Goal: Task Accomplishment & Management: Use online tool/utility

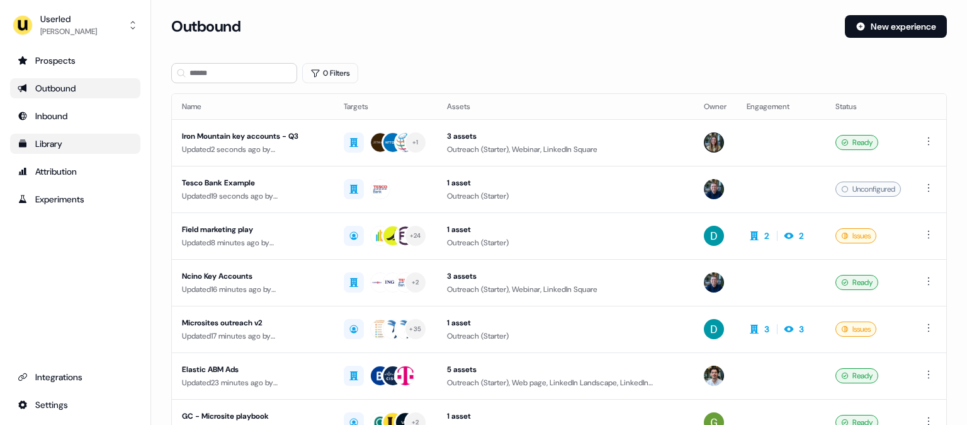
click at [73, 139] on div "Library" at bounding box center [75, 143] width 115 height 13
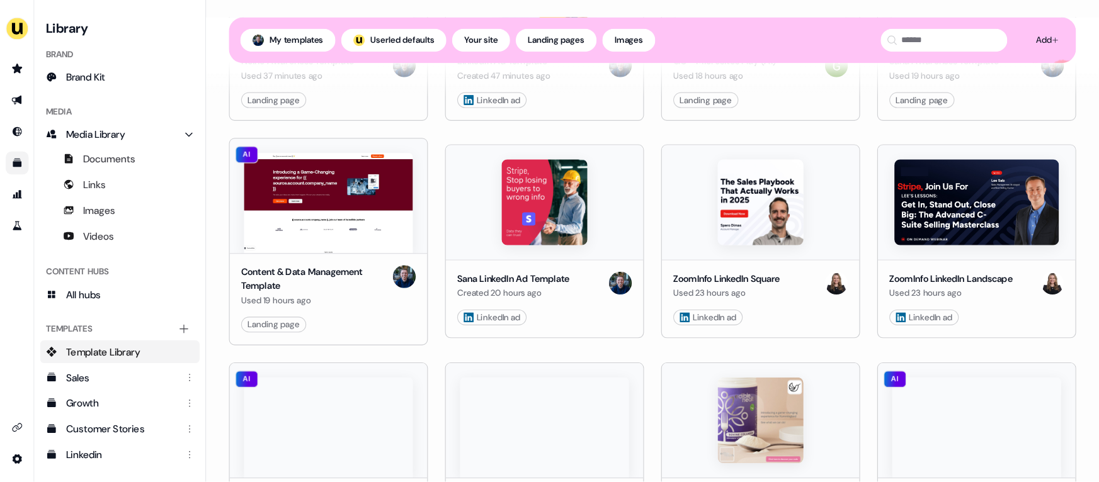
scroll to position [280, 0]
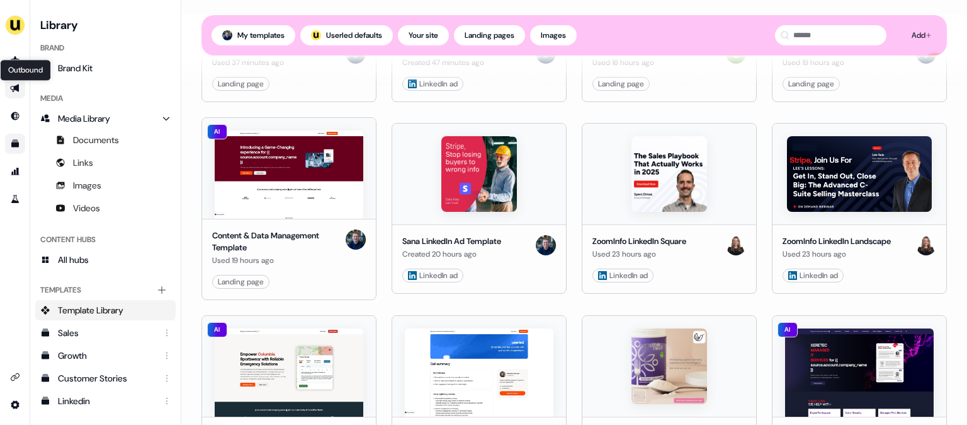
click at [18, 89] on icon "Go to outbound experience" at bounding box center [14, 88] width 9 height 8
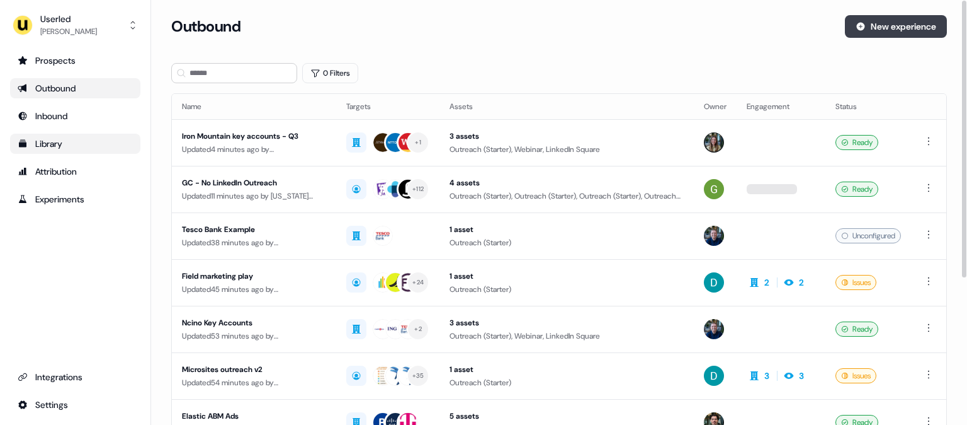
click at [894, 26] on button "New experience" at bounding box center [896, 26] width 102 height 23
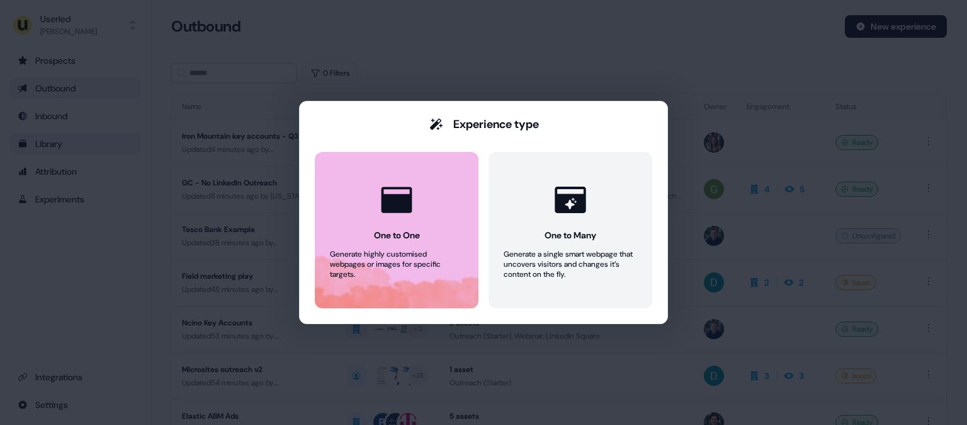
click at [405, 222] on div at bounding box center [397, 200] width 48 height 48
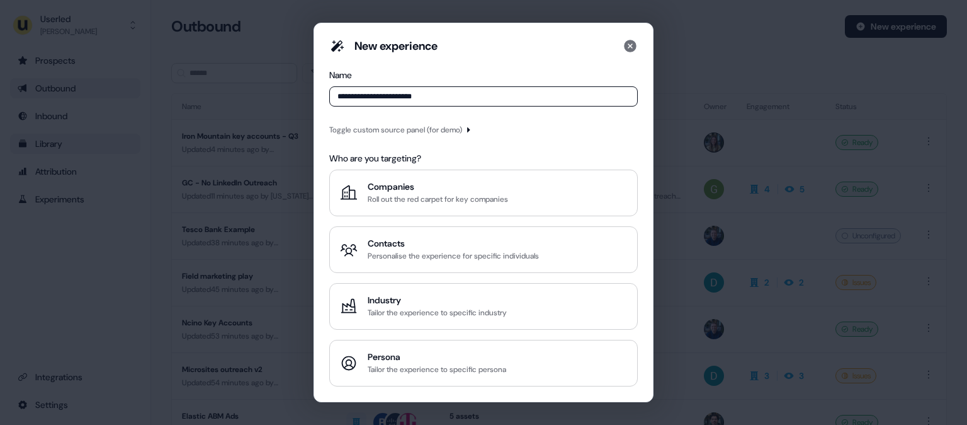
type input "**********"
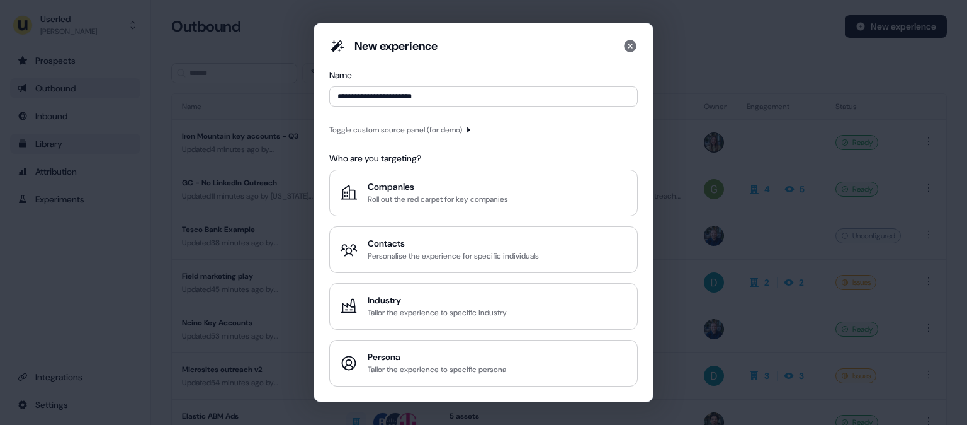
click at [394, 127] on div "Toggle custom source panel (for demo)" at bounding box center [395, 129] width 133 height 13
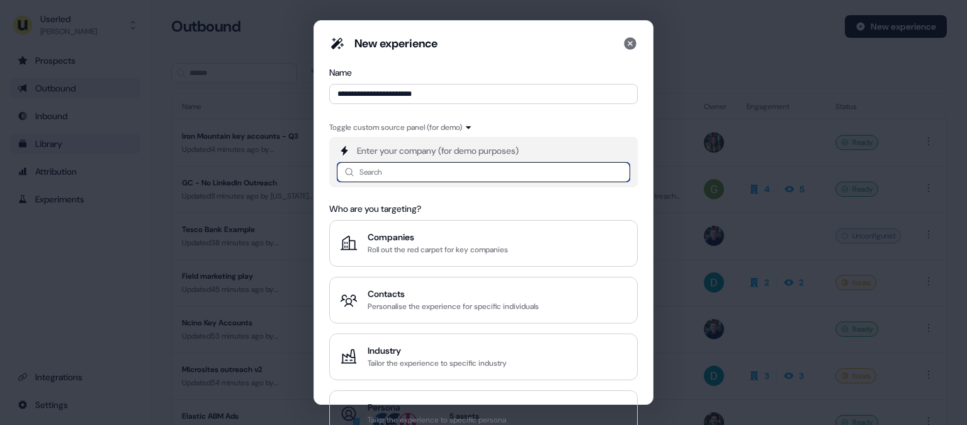
click at [389, 171] on input at bounding box center [483, 172] width 293 height 20
type input "*****"
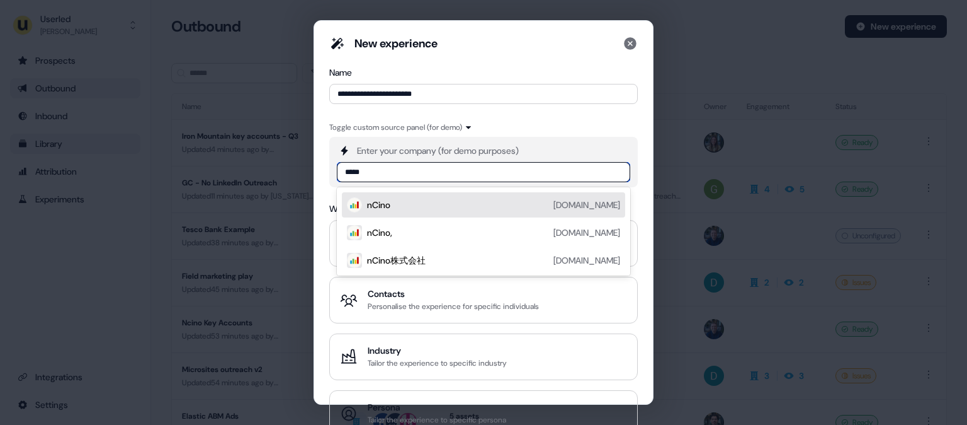
click at [409, 203] on div "nCino [DOMAIN_NAME]" at bounding box center [493, 204] width 253 height 15
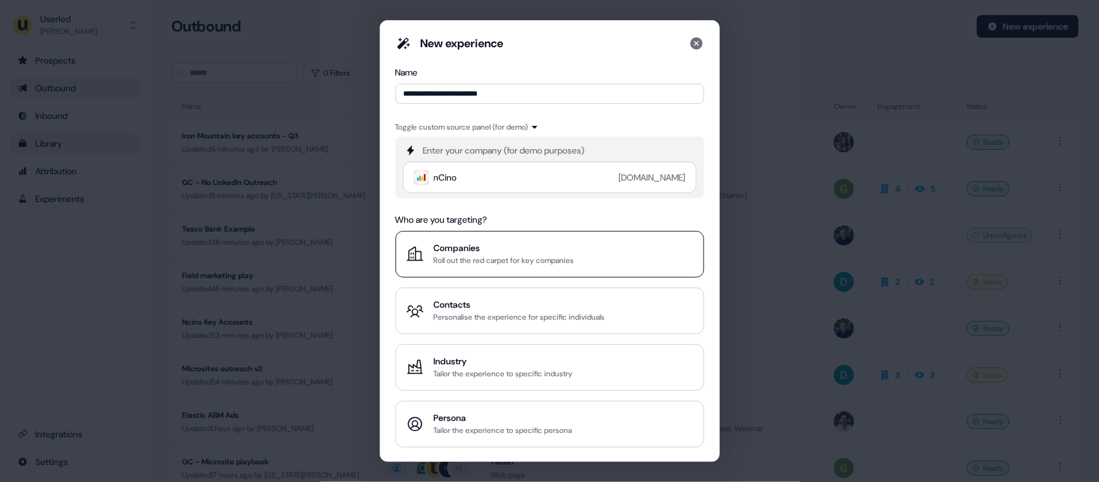
click at [564, 243] on div "Companies" at bounding box center [504, 248] width 140 height 13
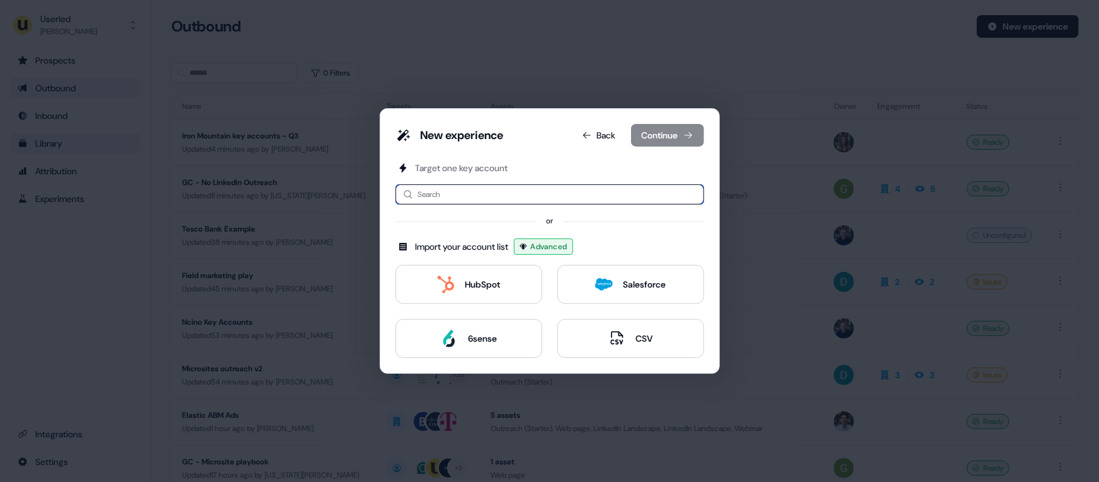
click at [464, 193] on input at bounding box center [550, 195] width 309 height 20
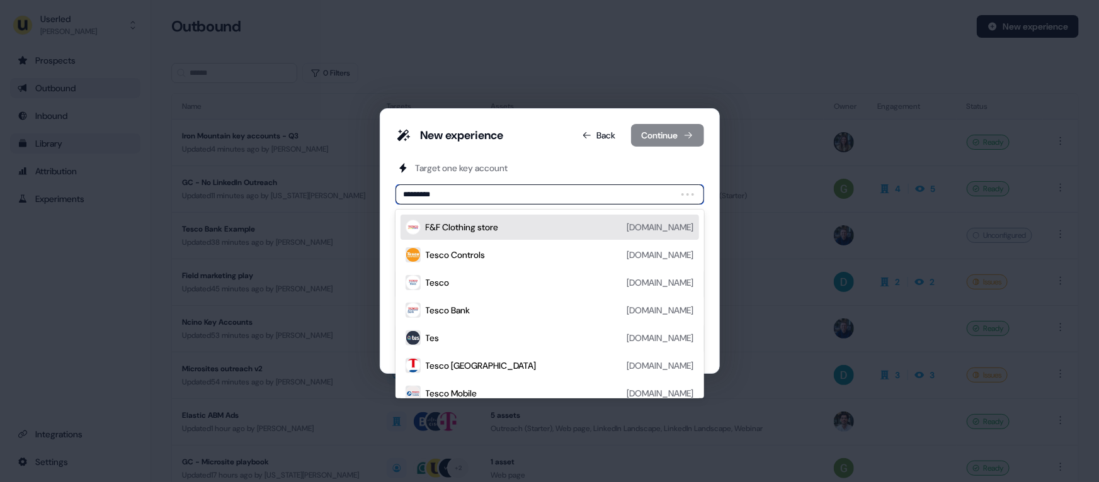
type input "**********"
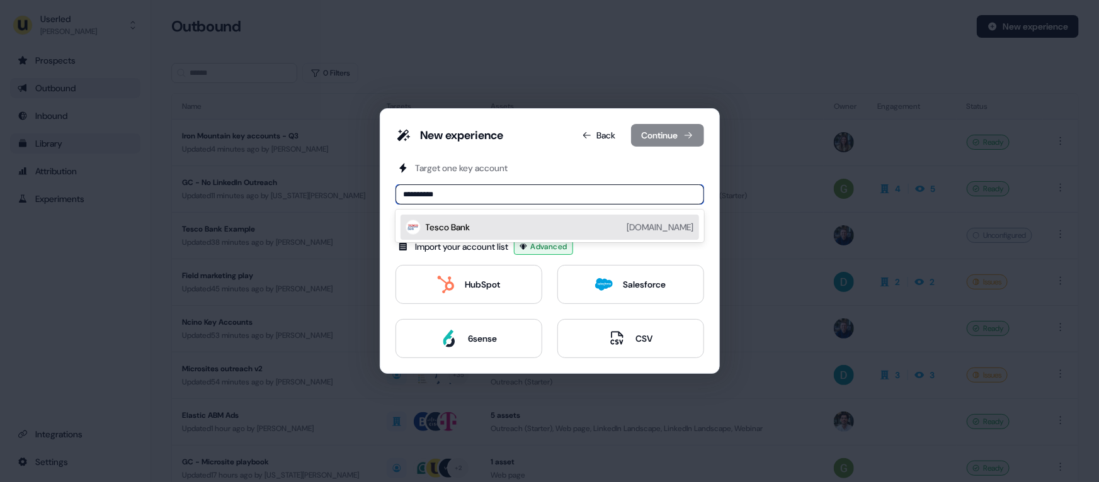
click at [470, 232] on div "Tesco Bank" at bounding box center [448, 227] width 45 height 13
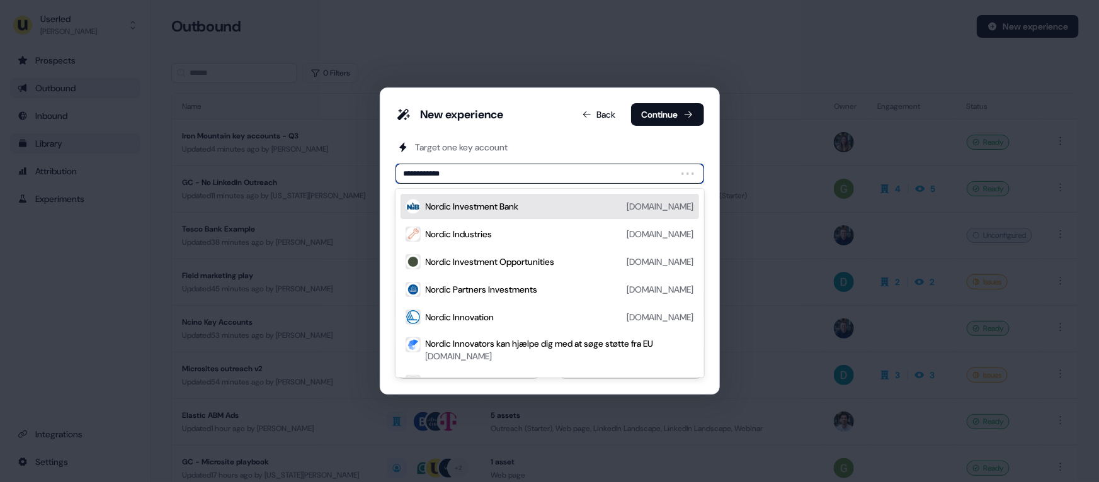
type input "**********"
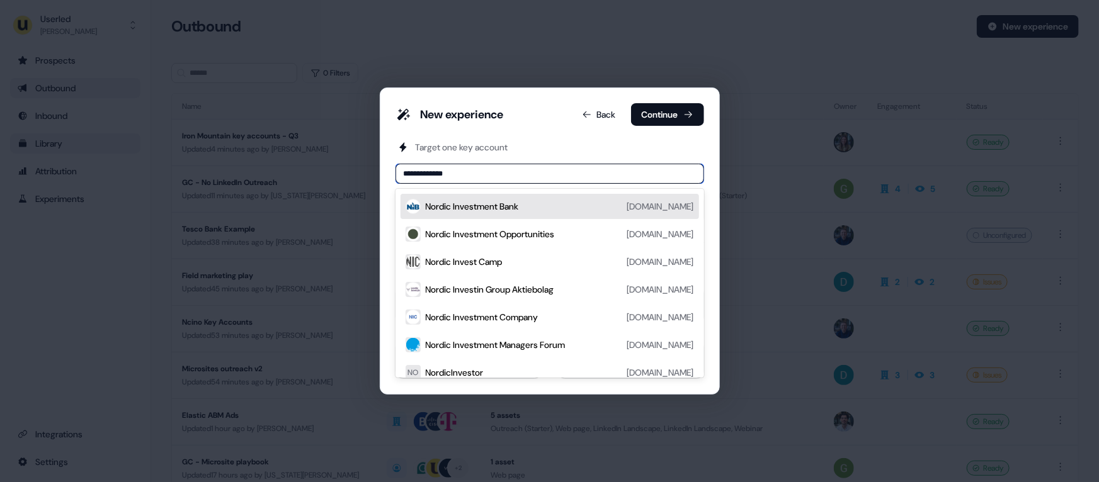
click at [481, 203] on div "Nordic Investment Bank" at bounding box center [472, 206] width 93 height 13
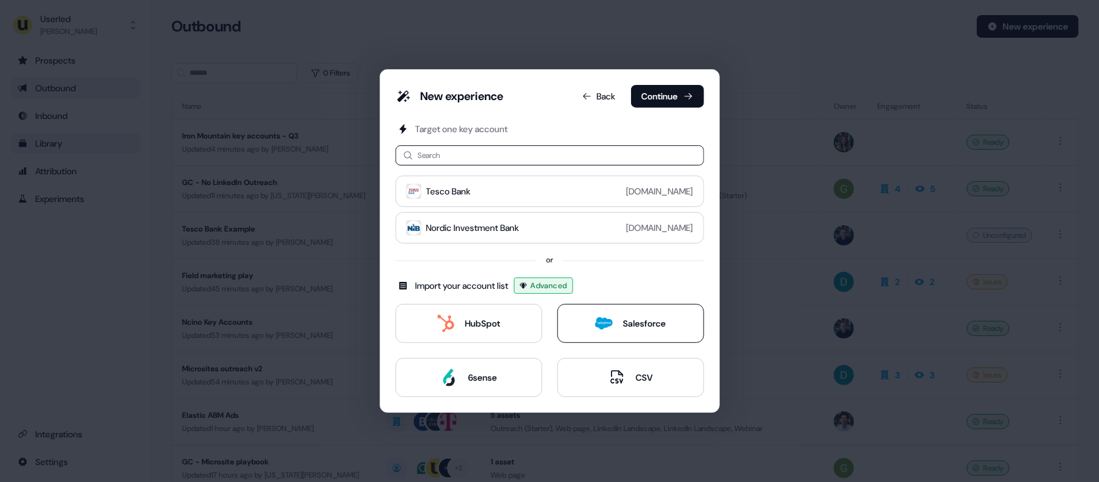
click at [639, 326] on div "Salesforce" at bounding box center [644, 323] width 43 height 13
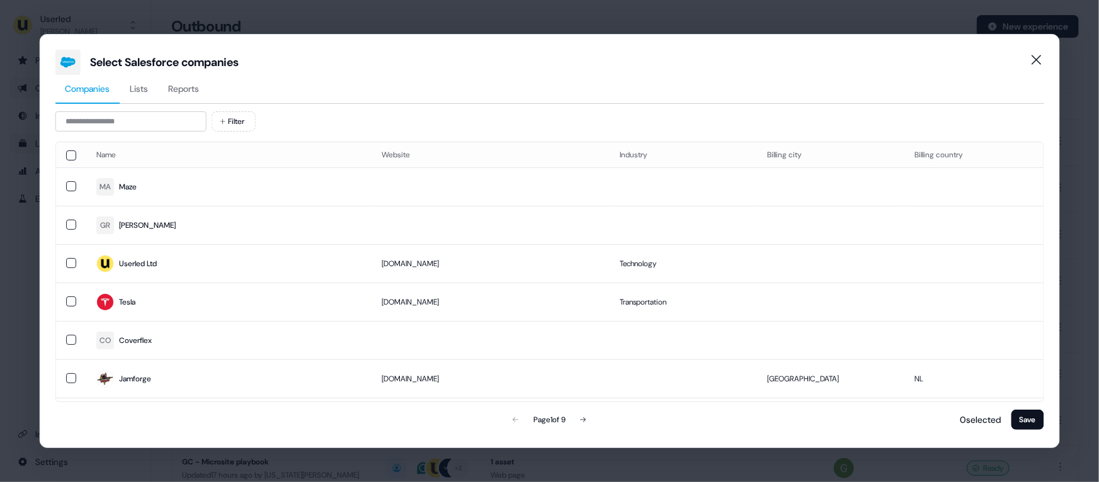
click at [132, 88] on span "Lists" at bounding box center [139, 89] width 18 height 13
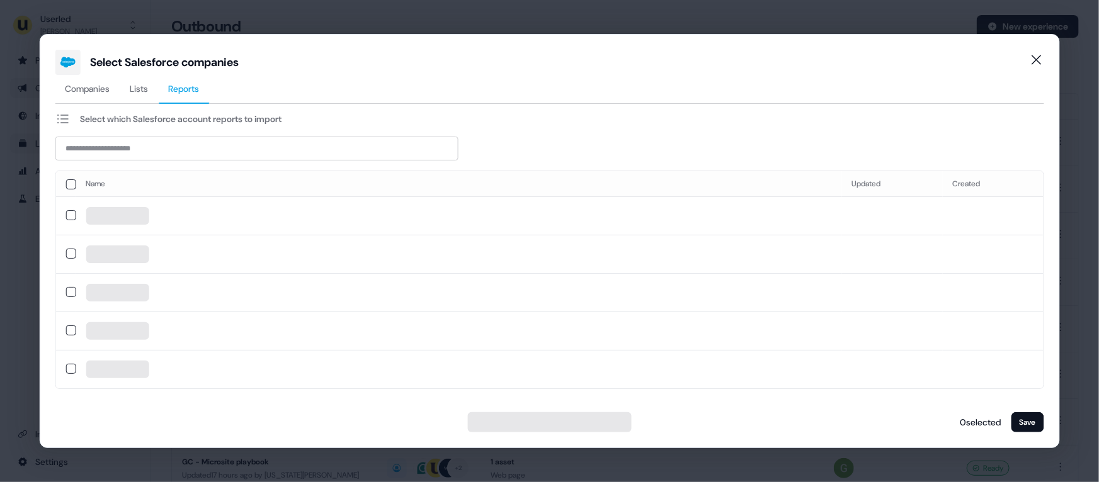
click at [188, 94] on span "Reports" at bounding box center [183, 89] width 31 height 13
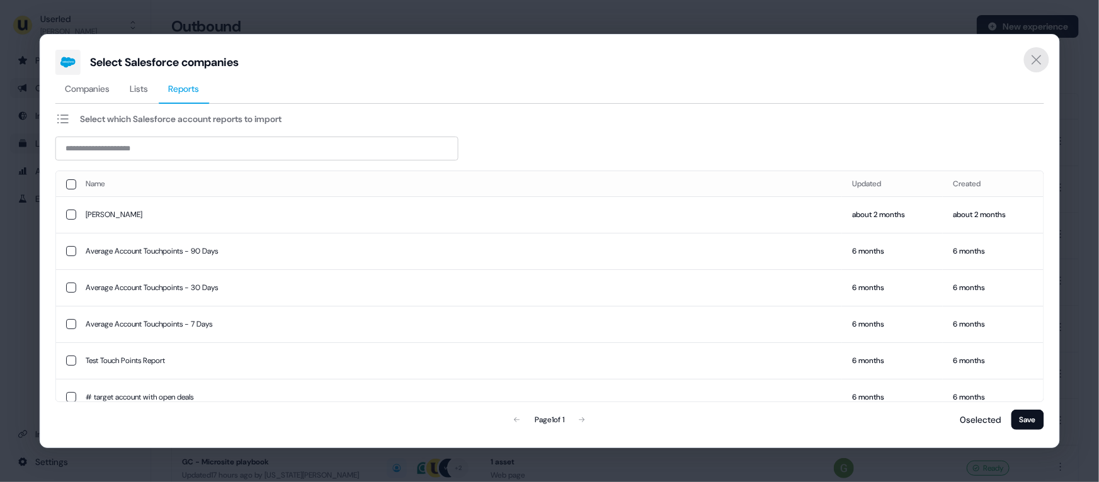
click at [967, 62] on icon "Close" at bounding box center [1036, 59] width 15 height 15
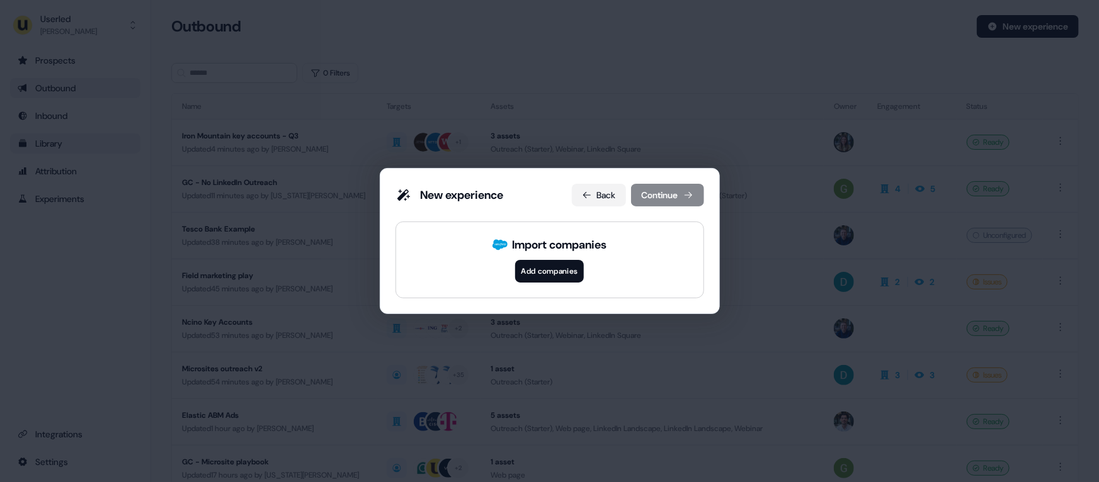
click at [607, 196] on button "Back" at bounding box center [599, 195] width 54 height 23
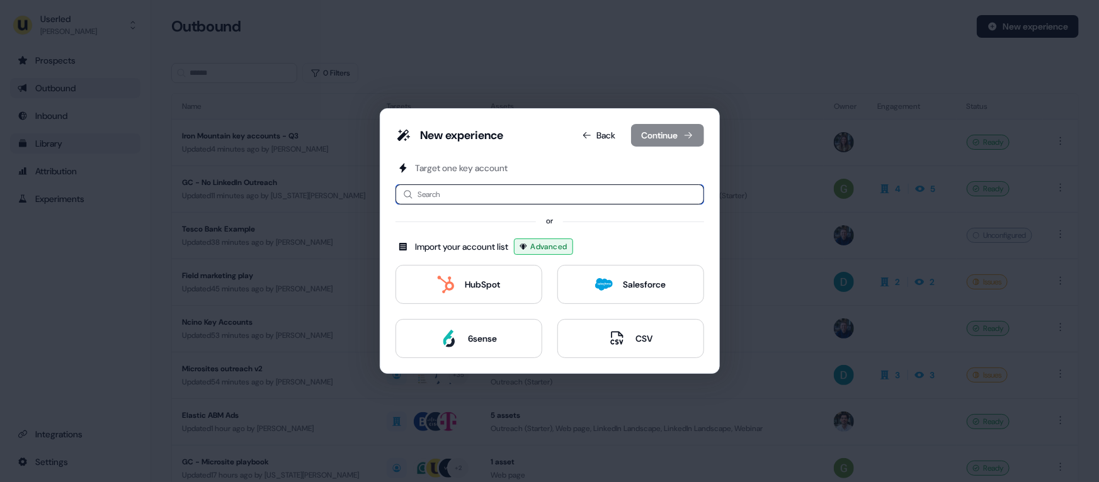
click at [511, 198] on input at bounding box center [550, 195] width 309 height 20
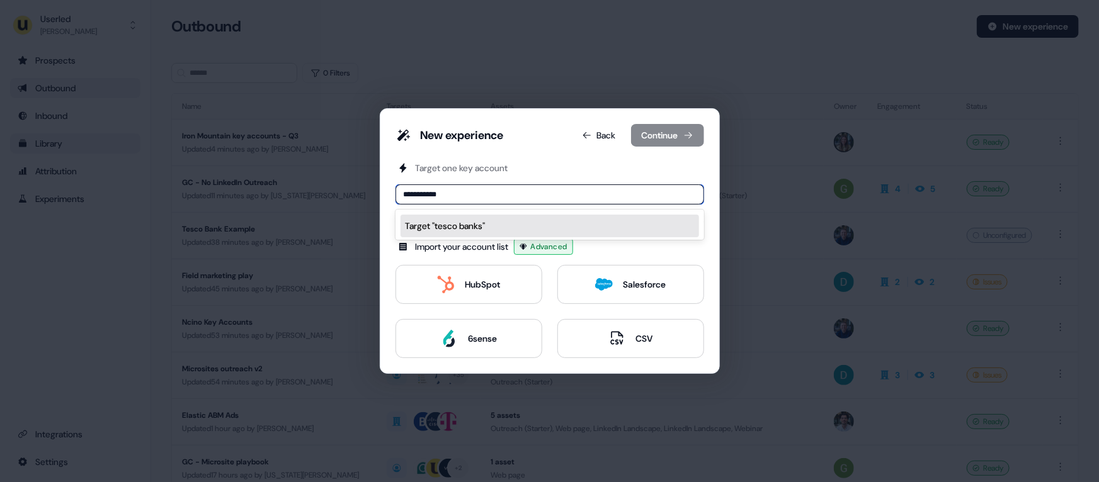
type input "**********"
click at [462, 227] on div "Tesco Bank" at bounding box center [448, 227] width 45 height 13
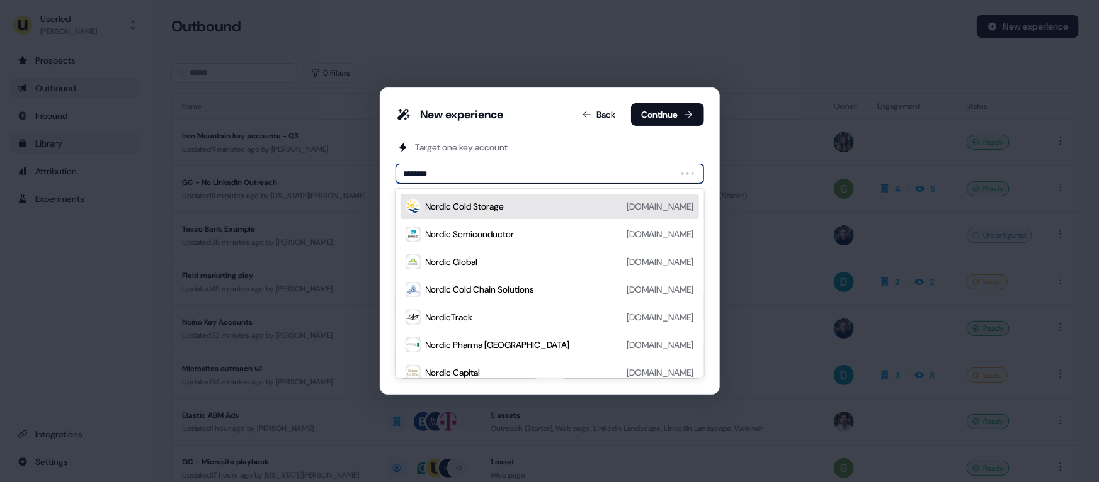
type input "*********"
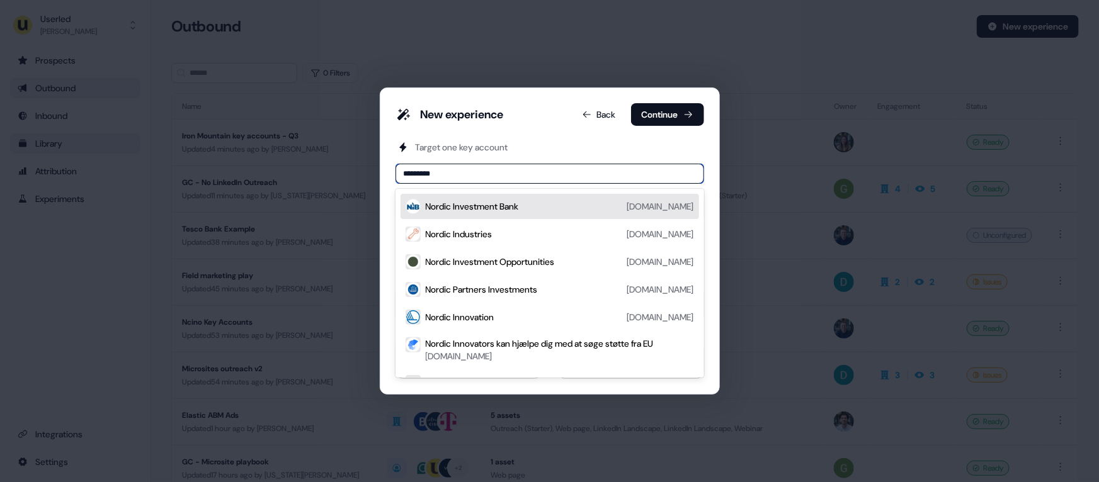
click at [453, 203] on div "Nordic Investment Bank" at bounding box center [472, 206] width 93 height 13
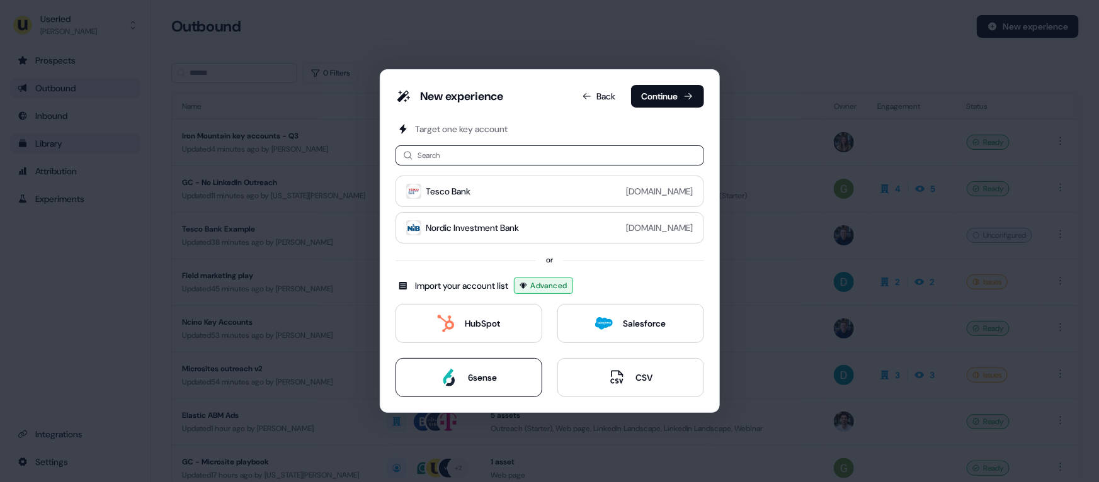
click at [505, 369] on button "6sense" at bounding box center [469, 377] width 147 height 39
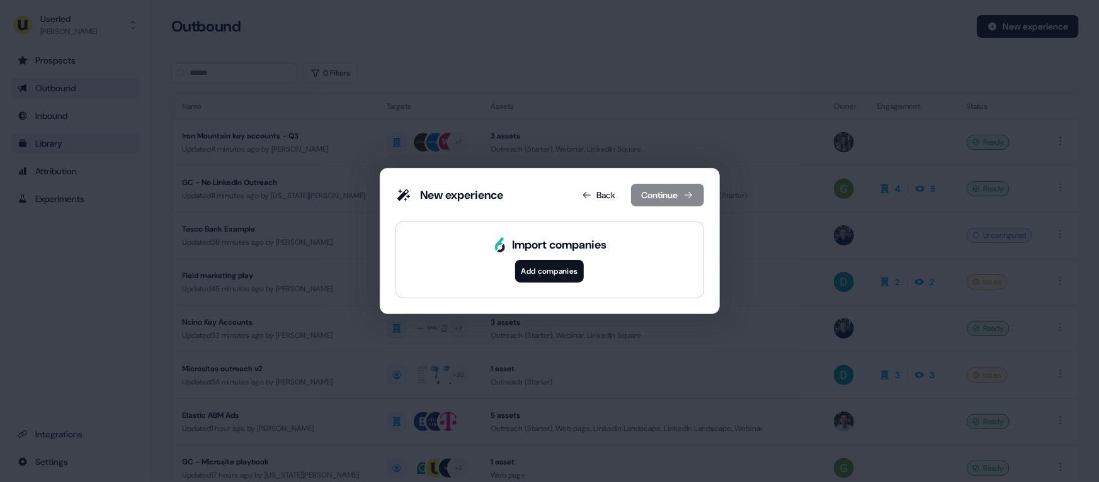
click at [547, 276] on button "Add companies" at bounding box center [549, 271] width 69 height 23
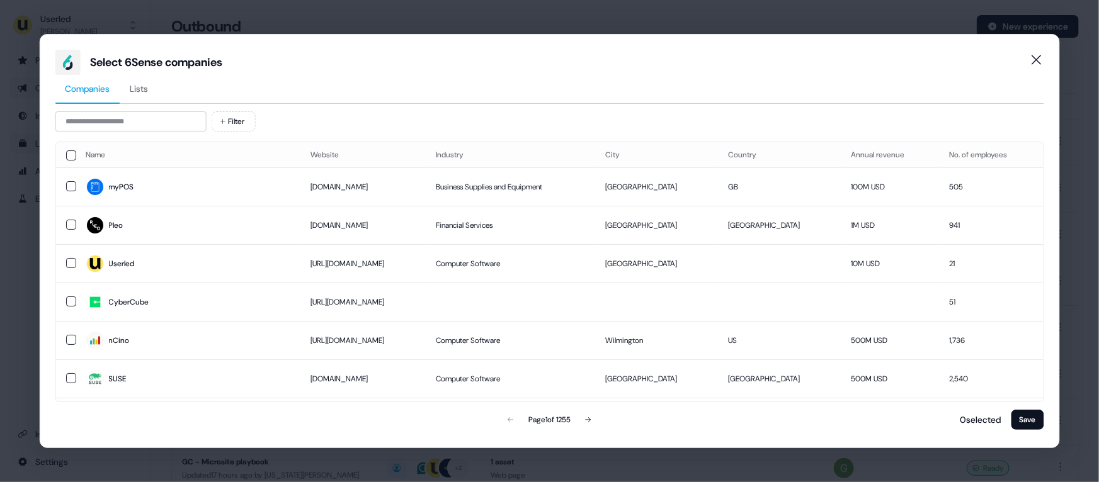
click at [140, 93] on span "Lists" at bounding box center [139, 89] width 18 height 13
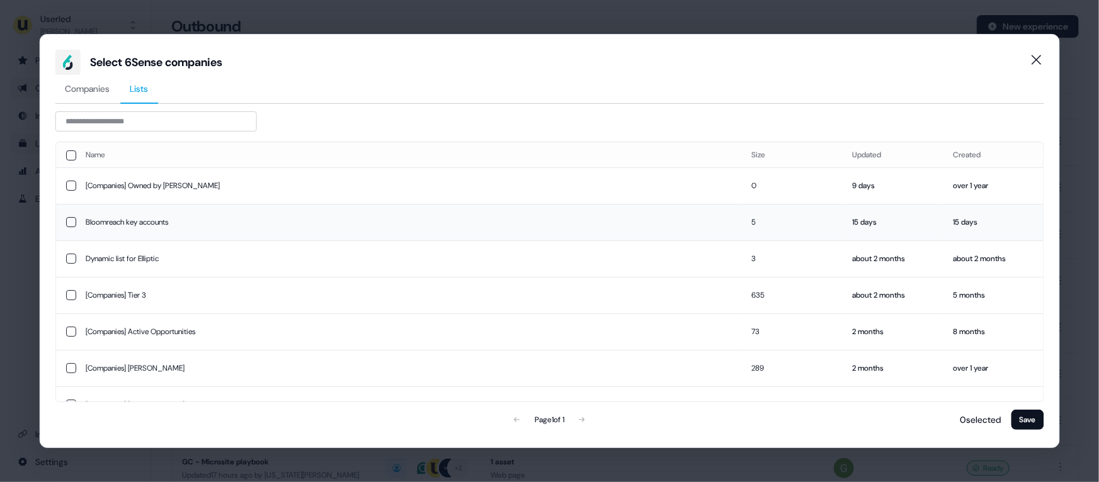
click at [233, 218] on td "Bloomreach key accounts" at bounding box center [409, 222] width 666 height 37
click at [967, 418] on button "Save" at bounding box center [1027, 420] width 33 height 20
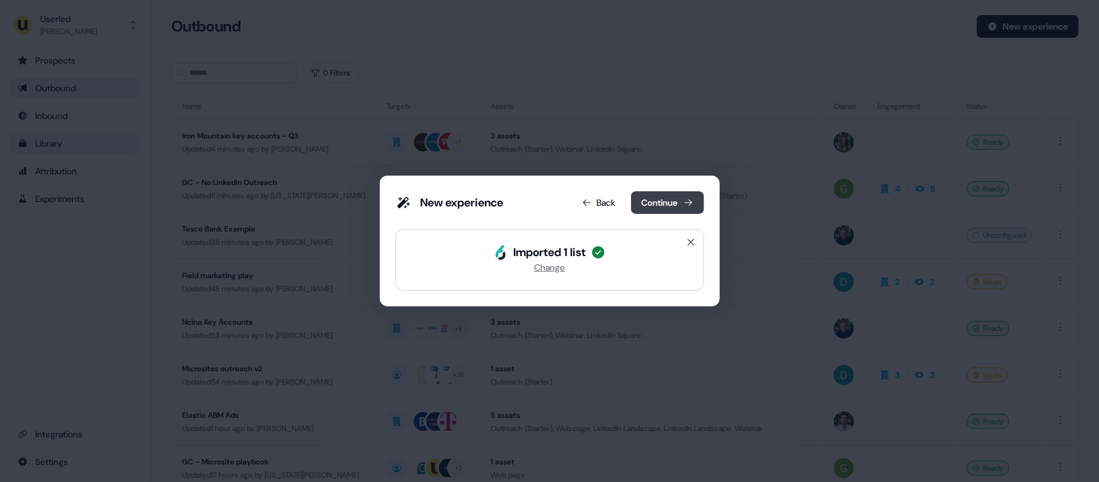
click at [673, 202] on button "Continue" at bounding box center [667, 202] width 73 height 23
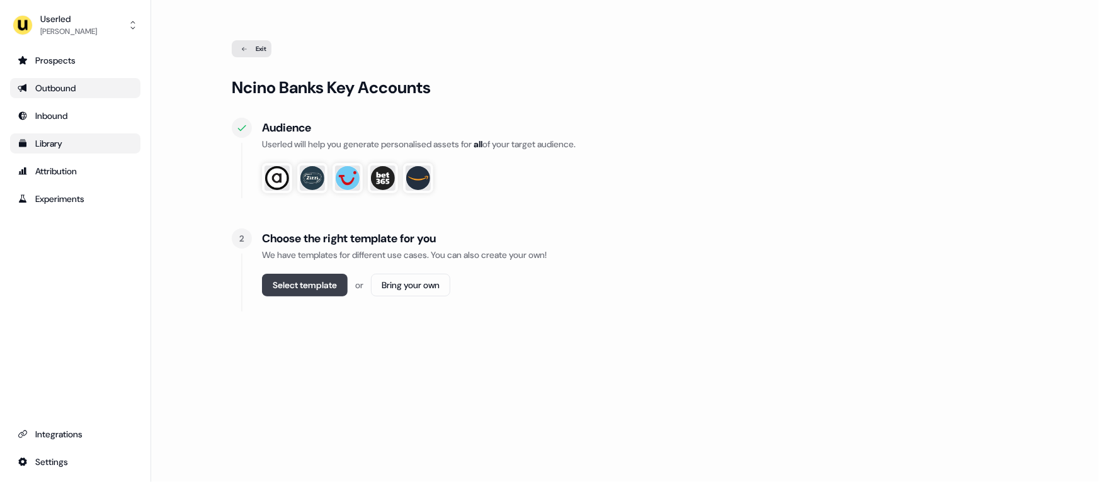
click at [318, 276] on button "Select template" at bounding box center [305, 285] width 86 height 23
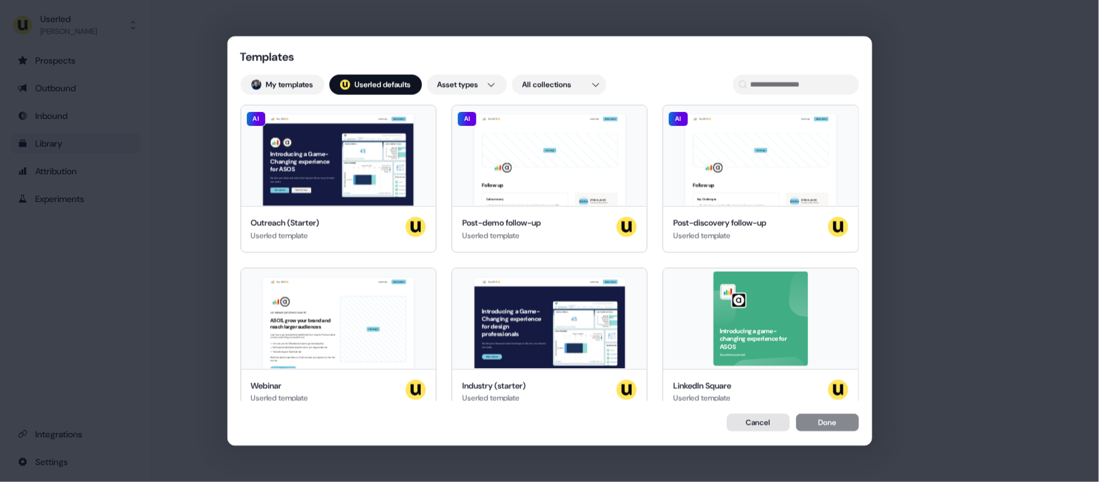
click at [751, 423] on button "Cancel" at bounding box center [758, 423] width 63 height 18
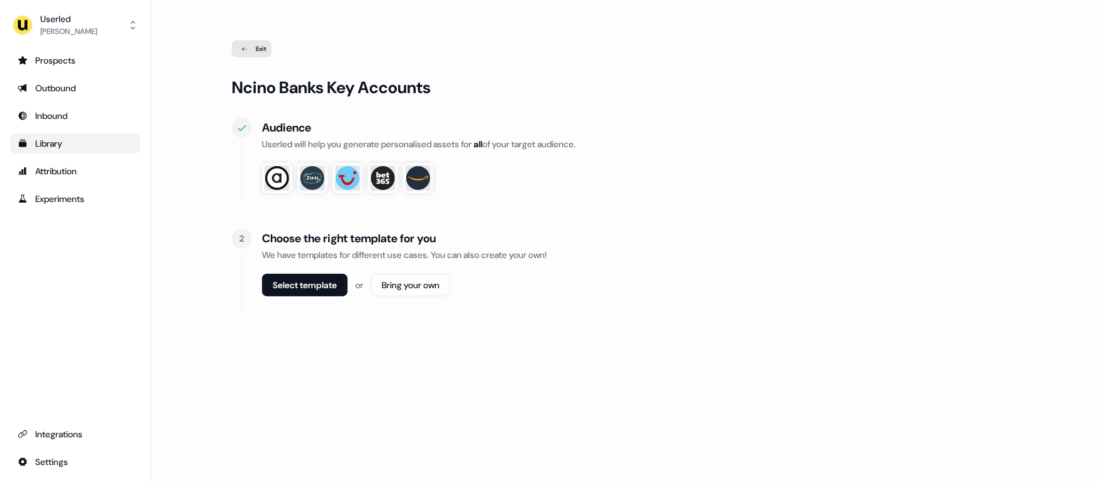
click at [261, 54] on div "Exit" at bounding box center [252, 48] width 40 height 17
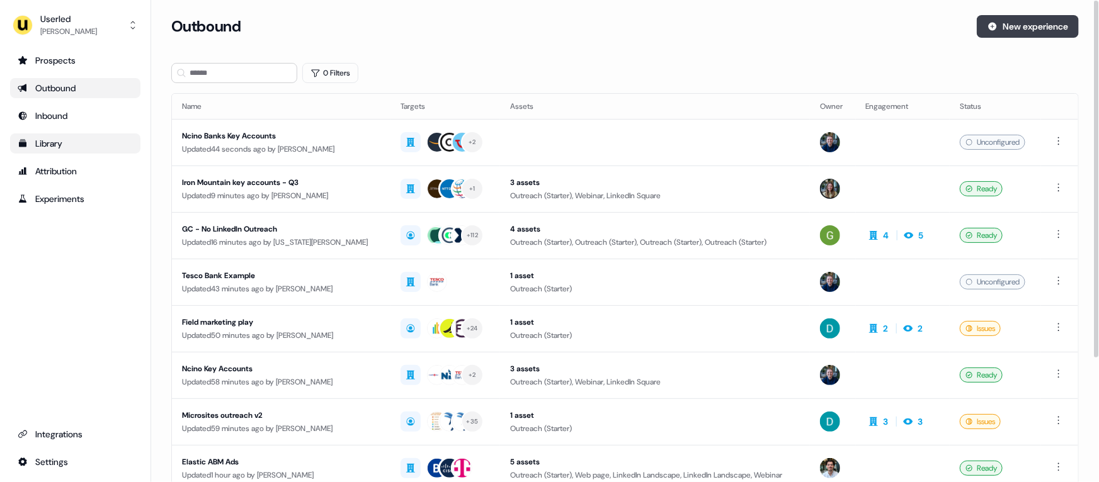
click at [967, 32] on button "New experience" at bounding box center [1028, 26] width 102 height 23
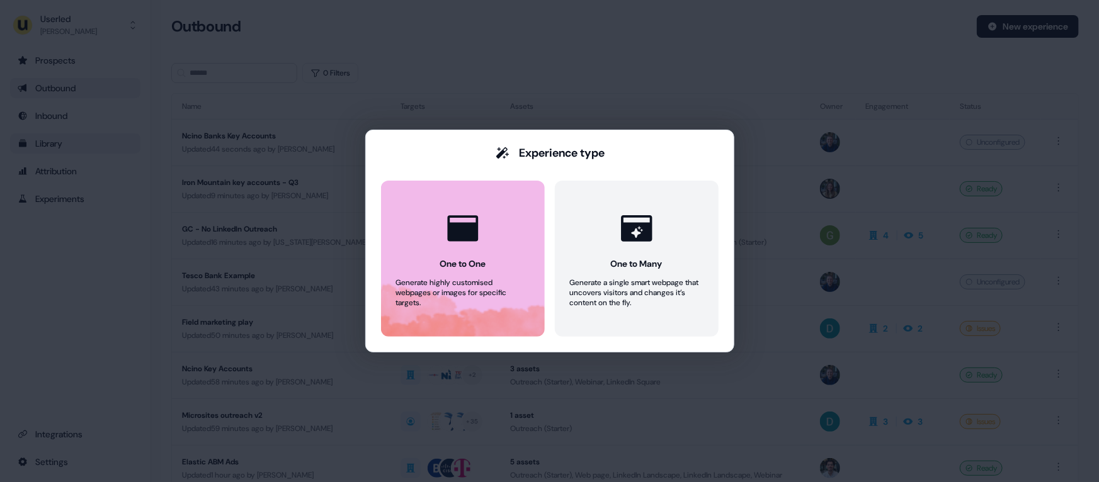
click at [522, 246] on button "One to One Generate highly customised webpages or images for specific targets." at bounding box center [463, 259] width 164 height 156
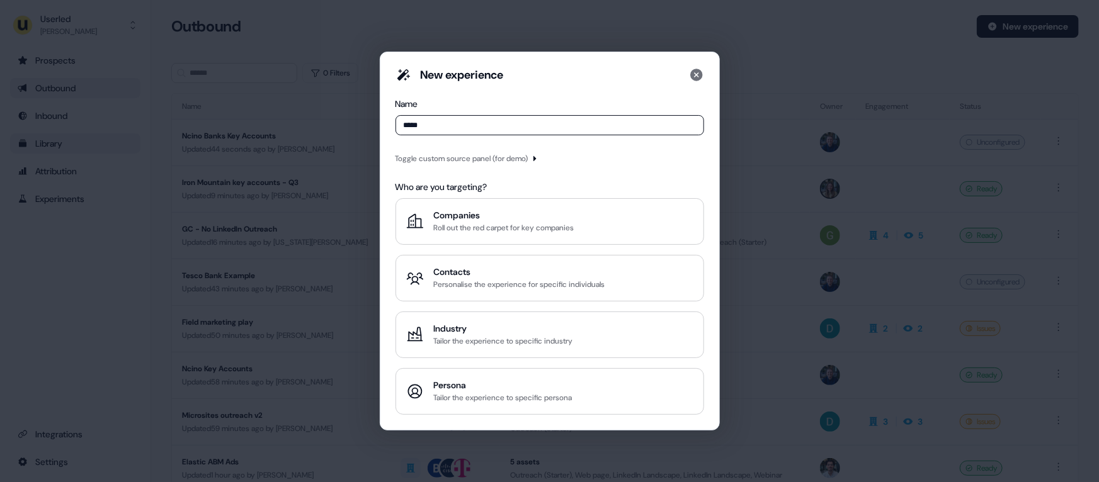
type input "*****"
click at [466, 159] on div "Toggle custom source panel (for demo)" at bounding box center [462, 158] width 133 height 13
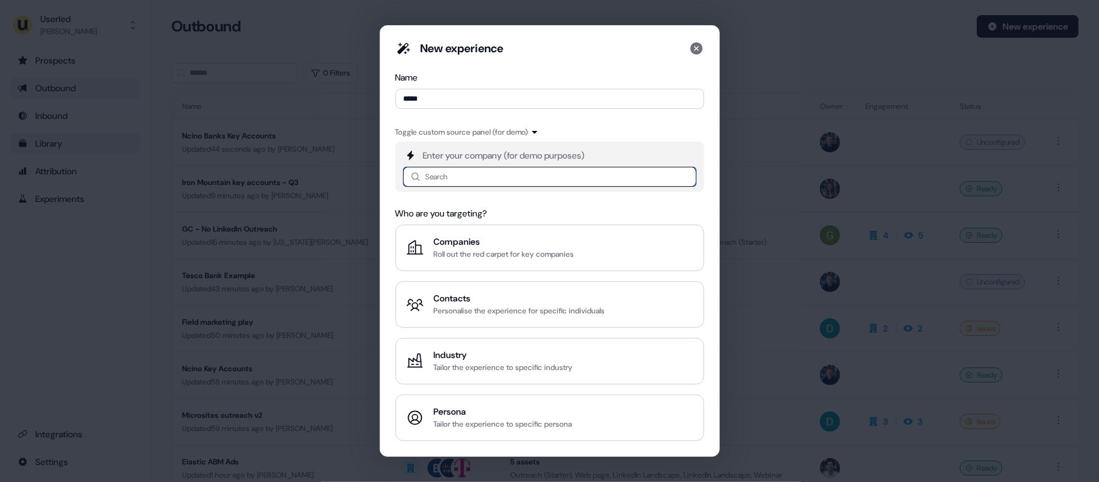
click at [454, 173] on input at bounding box center [549, 177] width 293 height 20
type input "*****"
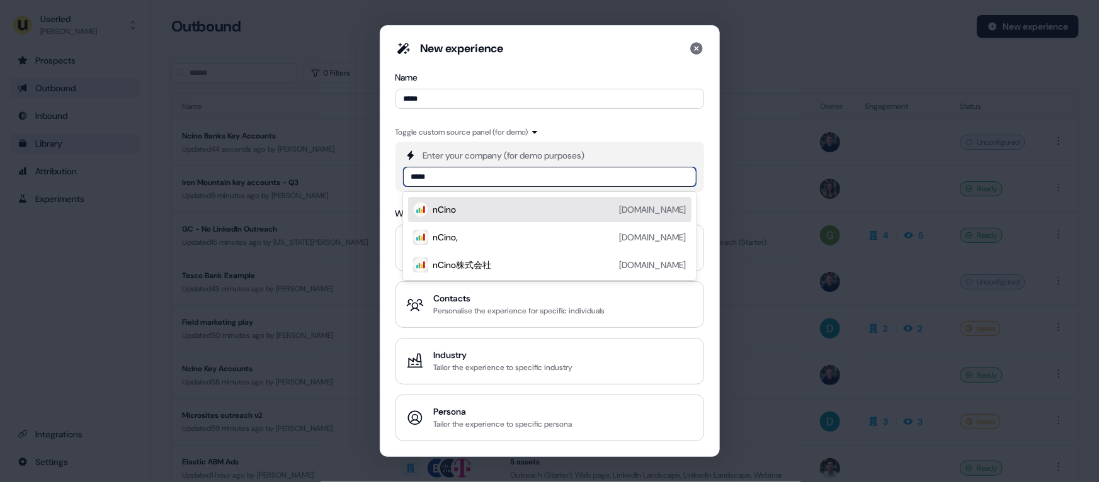
click at [482, 200] on div "nCino [DOMAIN_NAME]" at bounding box center [549, 209] width 283 height 25
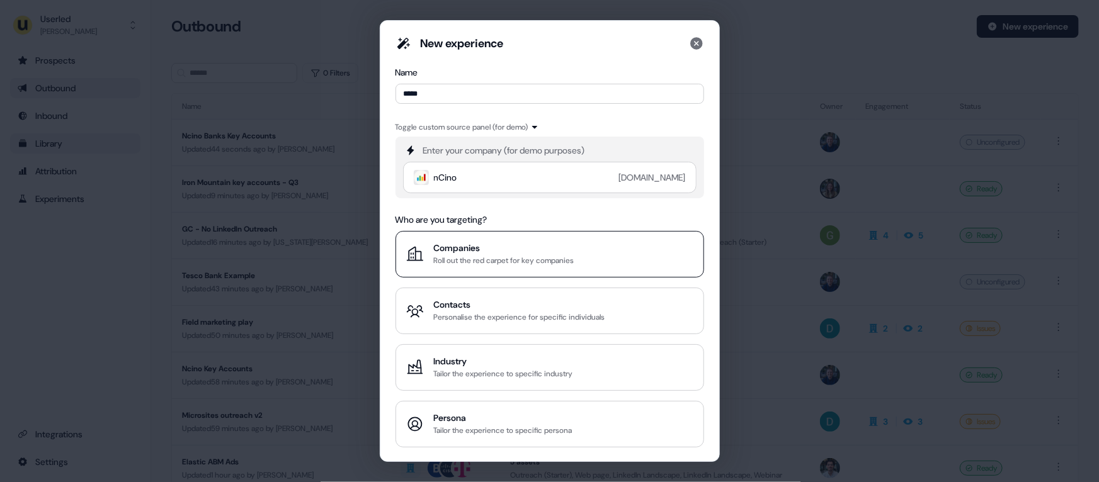
click at [513, 261] on div "Roll out the red carpet for key companies" at bounding box center [504, 260] width 140 height 13
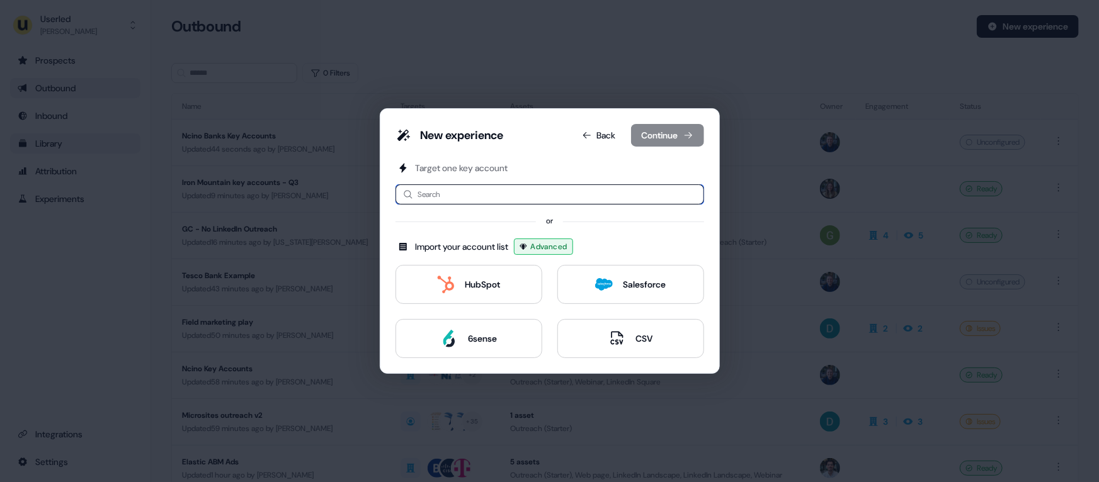
click at [450, 198] on input at bounding box center [550, 195] width 309 height 20
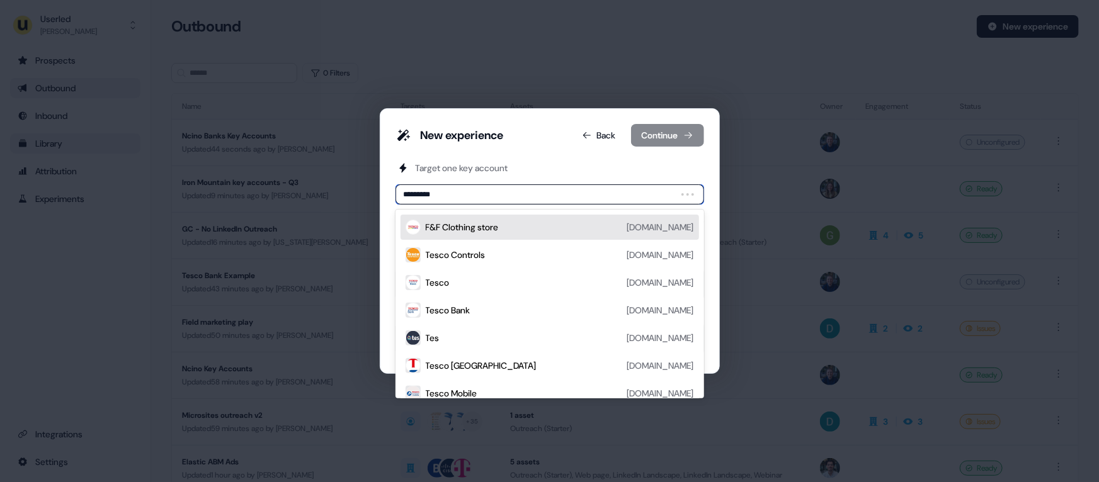
type input "**********"
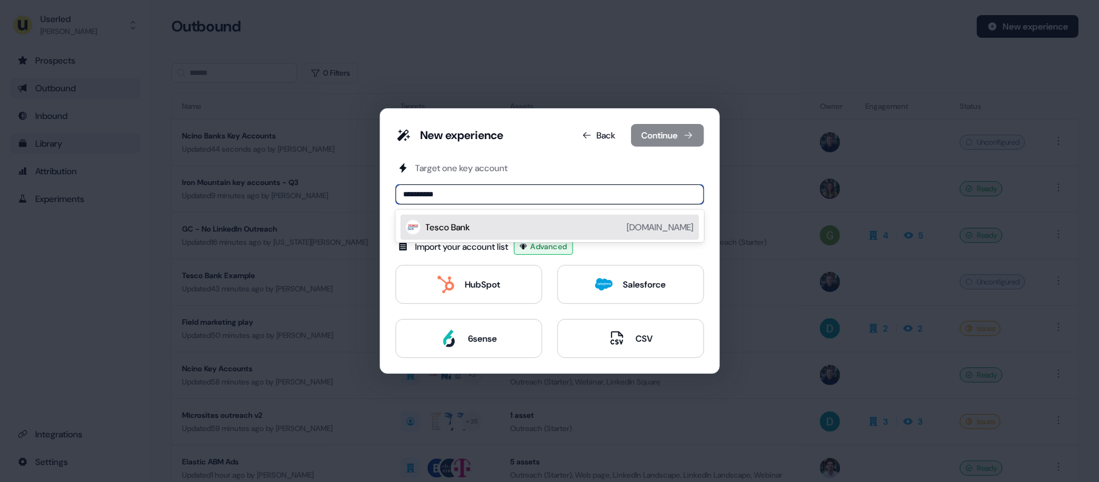
click at [452, 222] on div "Tesco Bank" at bounding box center [448, 227] width 45 height 13
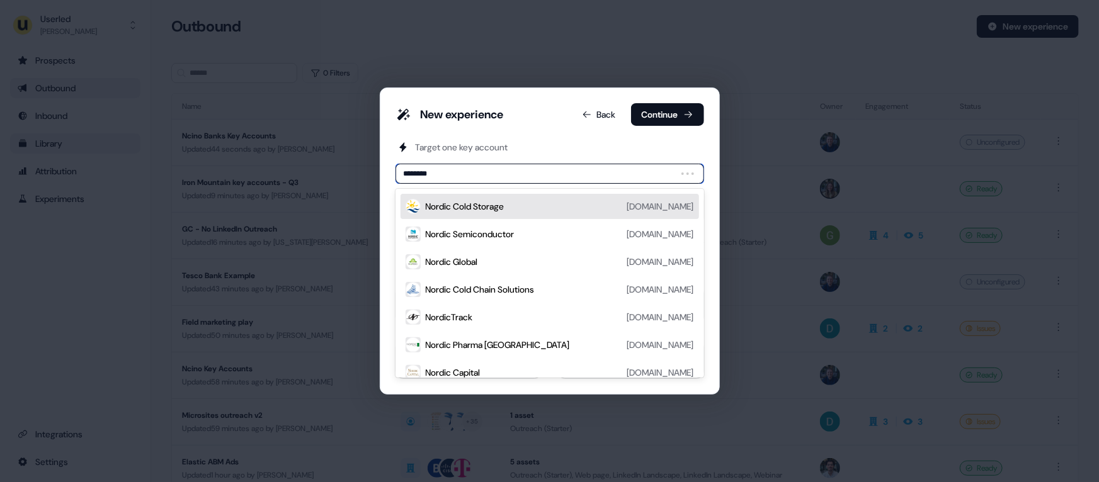
type input "*********"
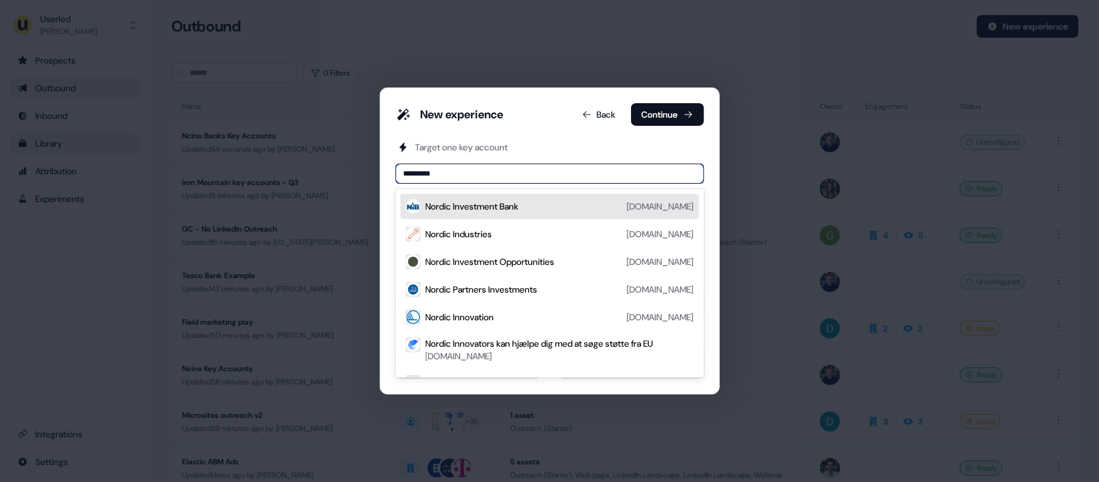
click at [476, 202] on div "Nordic Investment Bank" at bounding box center [472, 206] width 93 height 13
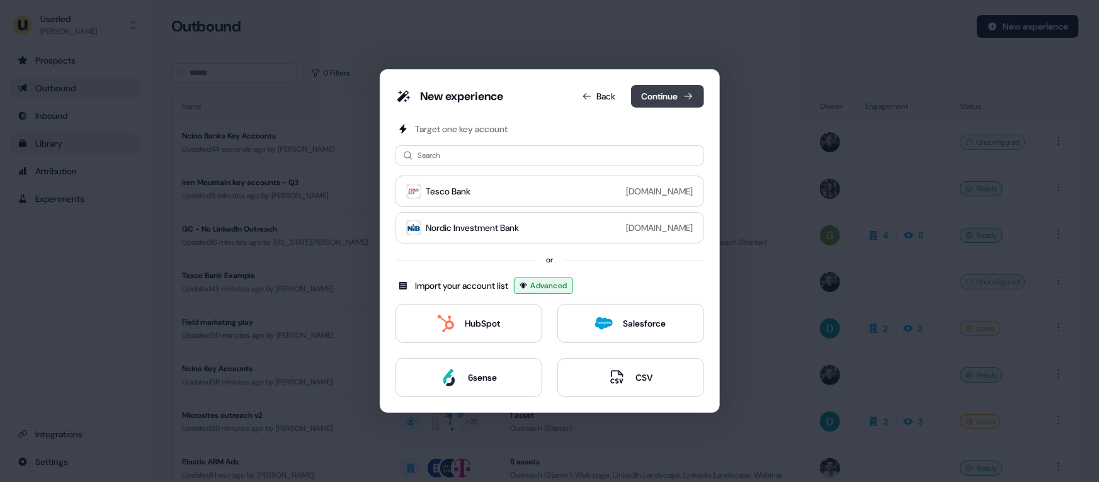
click at [676, 98] on button "Continue" at bounding box center [667, 96] width 73 height 23
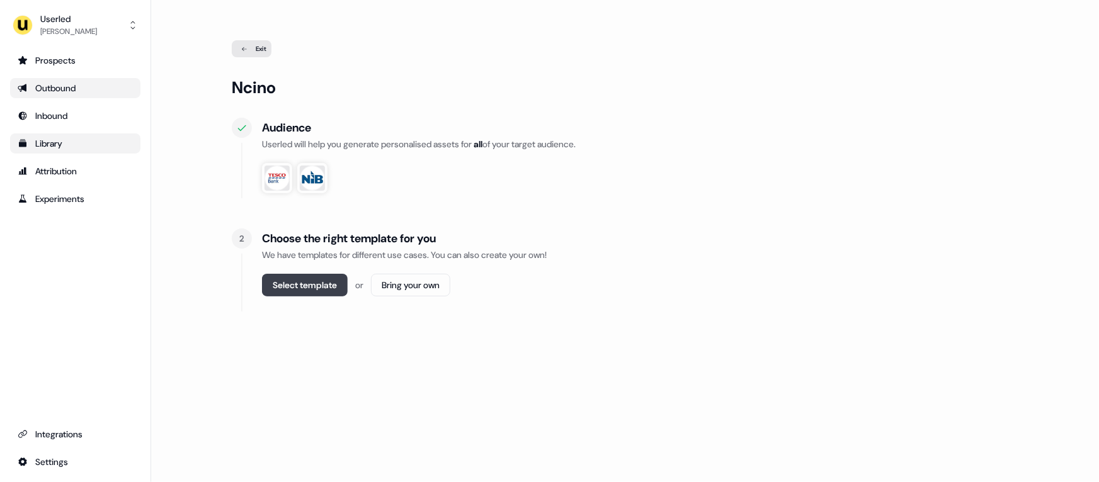
click at [299, 288] on button "Select template" at bounding box center [305, 285] width 86 height 23
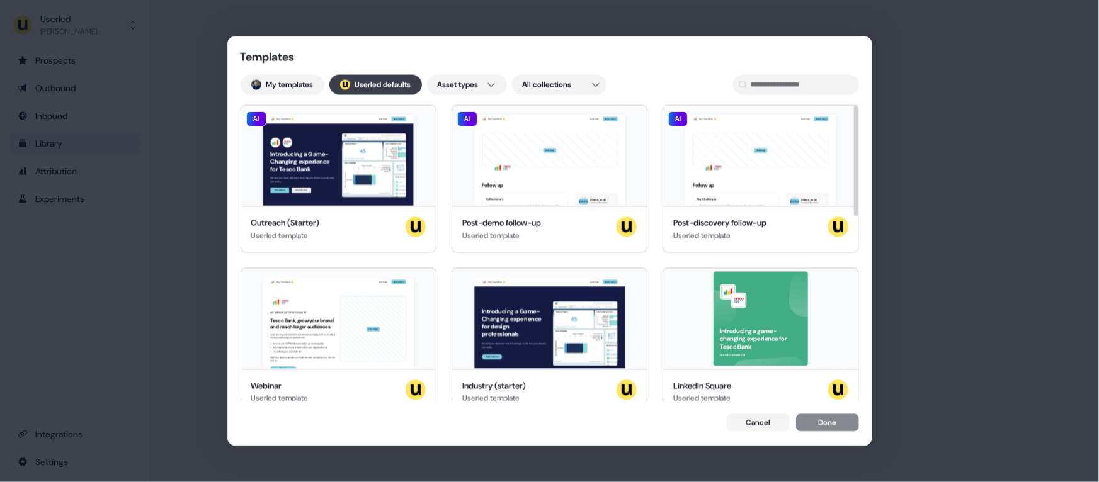
click at [376, 76] on button "; Userled defaults" at bounding box center [375, 84] width 93 height 20
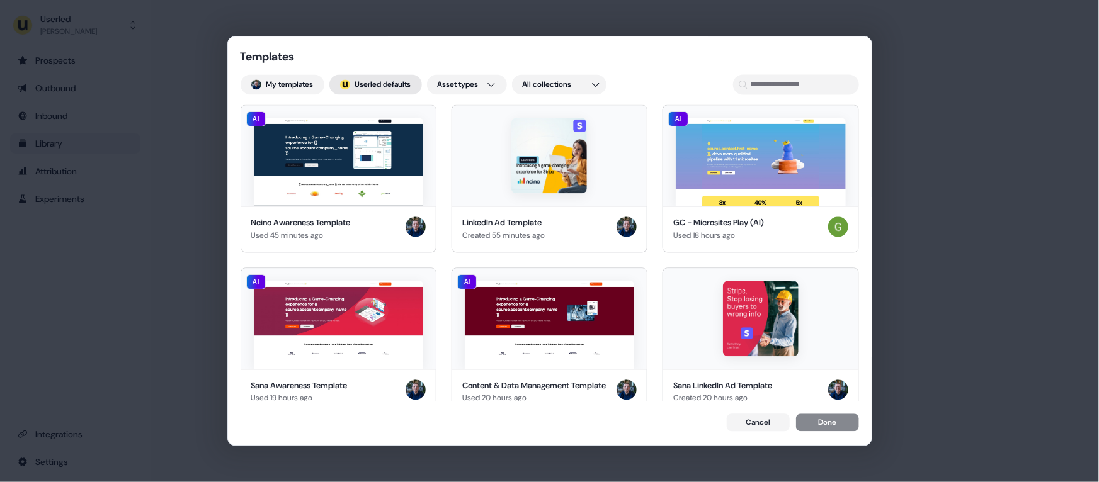
click at [383, 83] on button "; Userled defaults" at bounding box center [375, 84] width 93 height 20
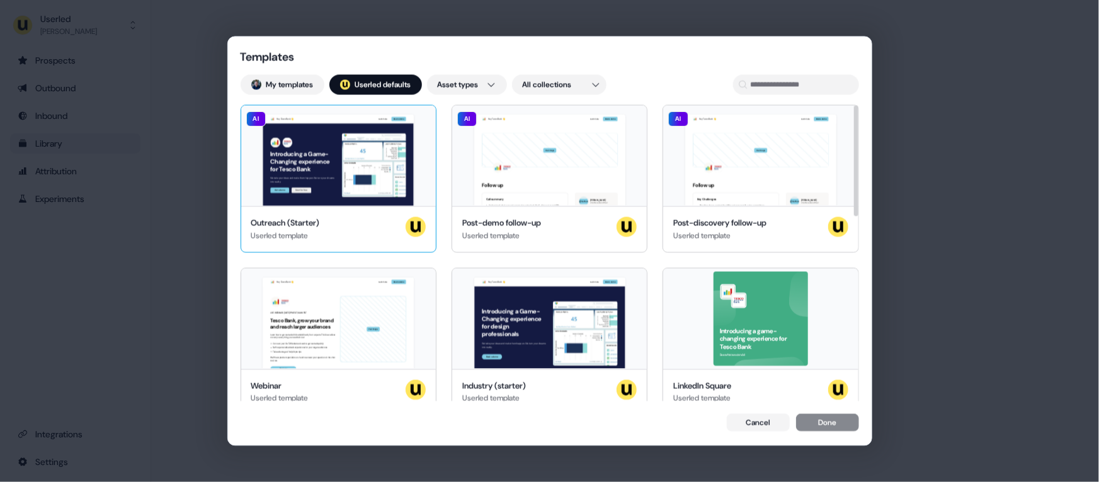
click at [367, 159] on div "Hey Tesco Bank 👋 Learn more Book a demo Introducing a Game-Changing experience …" at bounding box center [338, 155] width 195 height 101
click at [355, 304] on div "Hey Tesco Bank 👋 Learn more Book a demo LIVE WEBINAR | [DATE] 1PM EST | 10AM PS…" at bounding box center [338, 318] width 195 height 101
click at [821, 424] on button "Done" at bounding box center [827, 425] width 63 height 18
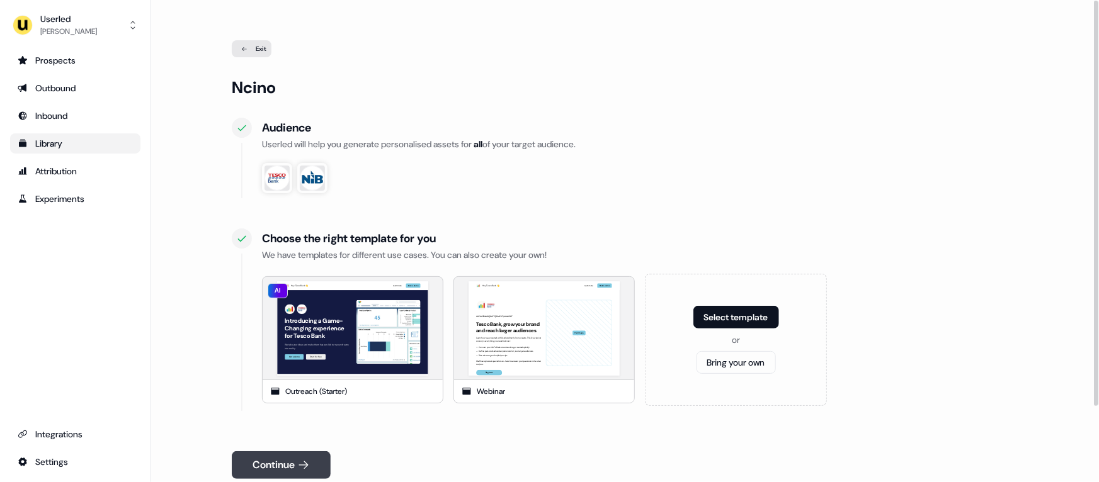
click at [291, 424] on button "Continue" at bounding box center [281, 466] width 99 height 28
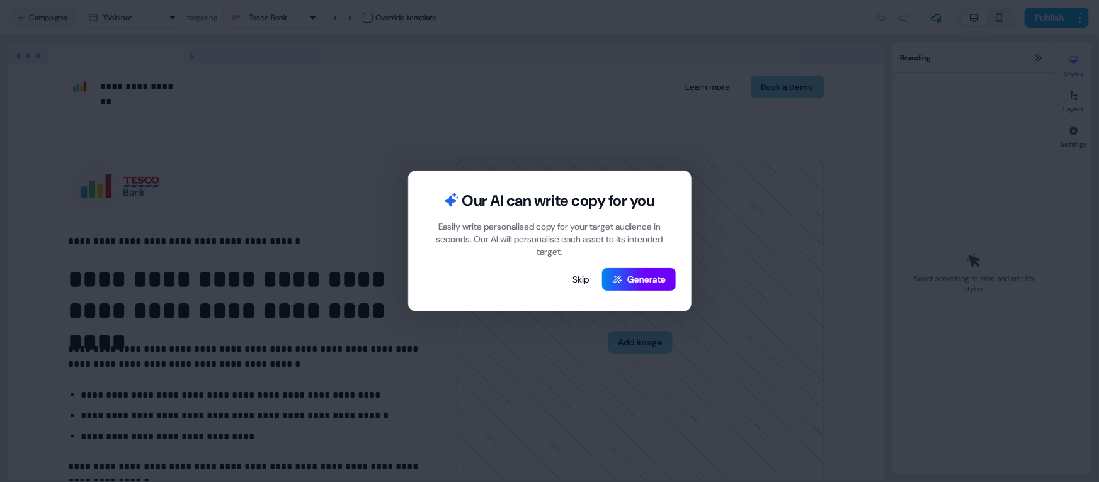
click at [655, 276] on button "Generate" at bounding box center [639, 279] width 74 height 23
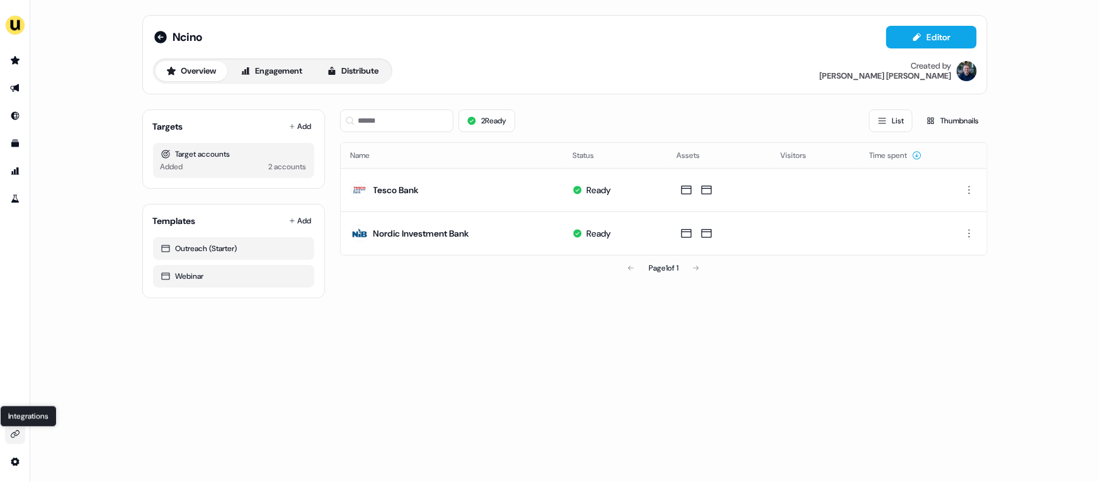
click at [14, 431] on icon "Go to integrations" at bounding box center [15, 435] width 10 height 10
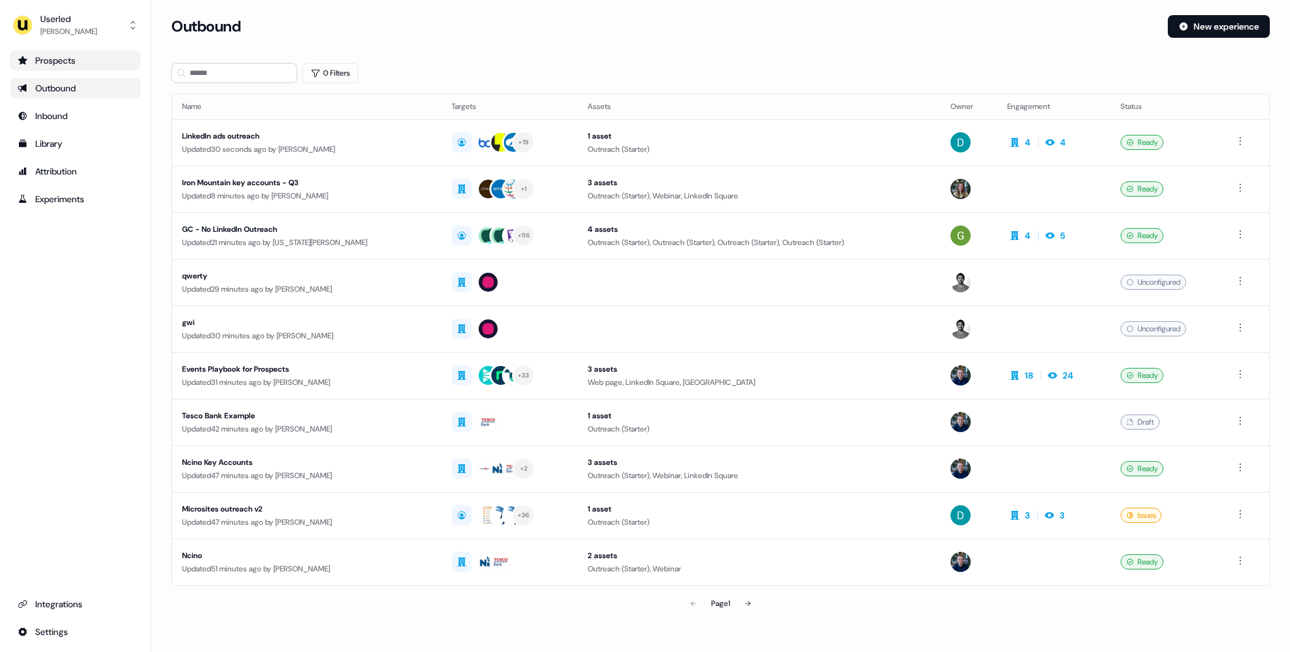
click at [83, 64] on div "Prospects" at bounding box center [75, 60] width 115 height 13
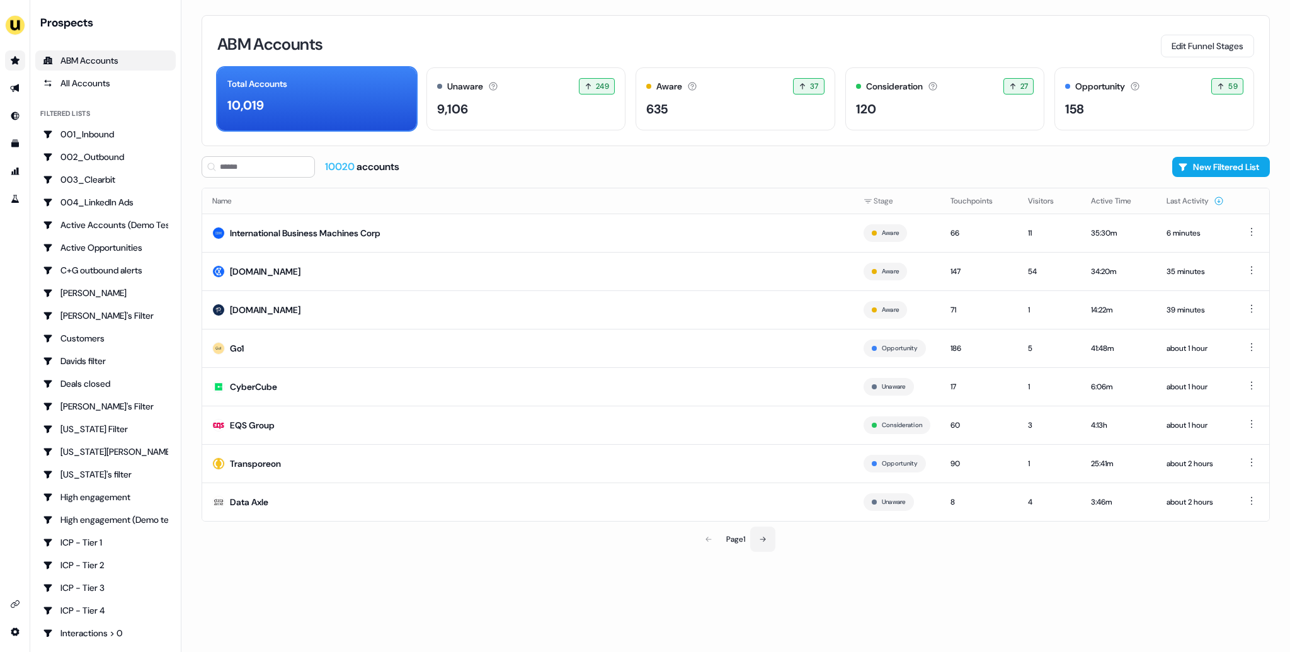
click at [768, 537] on button at bounding box center [762, 539] width 25 height 25
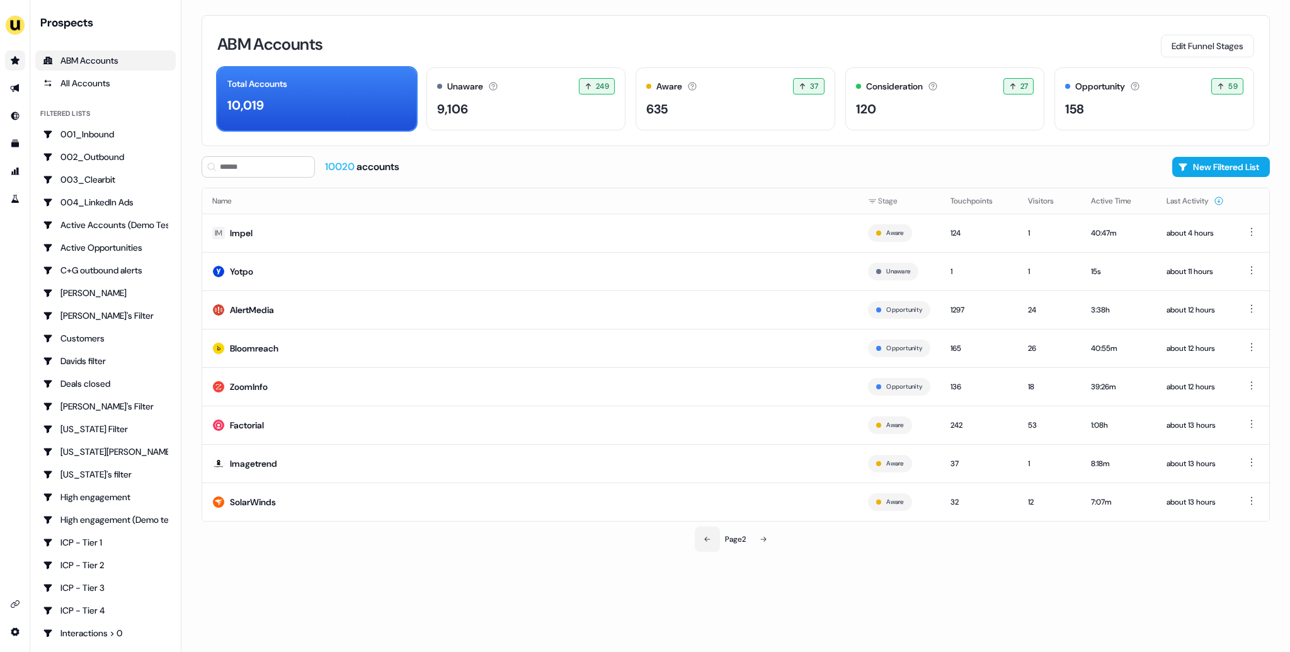
click at [701, 540] on button at bounding box center [707, 539] width 25 height 25
